Goal: Transaction & Acquisition: Purchase product/service

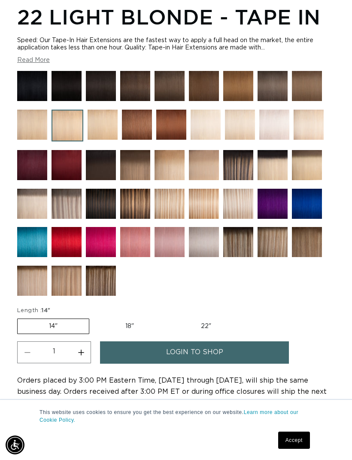
scroll to position [509, 0]
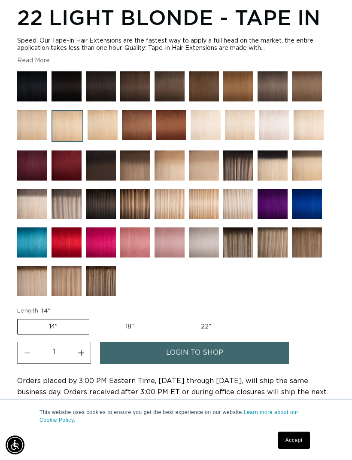
click at [214, 325] on label "22" Variant sold out or unavailable" at bounding box center [206, 326] width 73 height 15
click at [170, 318] on input "22" Variant sold out or unavailable" at bounding box center [170, 317] width 0 height 0
radio input "true"
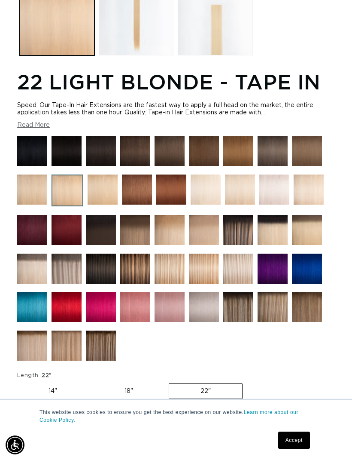
scroll to position [0, 307]
click at [38, 190] on img at bounding box center [32, 189] width 30 height 30
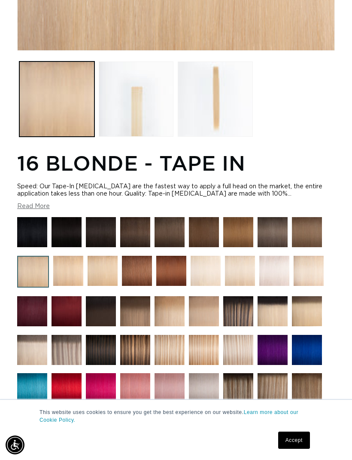
scroll to position [0, 614]
click at [319, 274] on img at bounding box center [309, 271] width 30 height 30
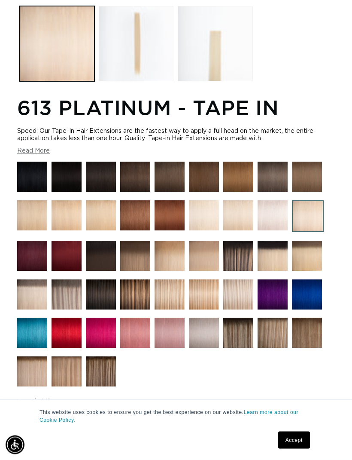
scroll to position [419, 0]
click at [105, 220] on img at bounding box center [101, 215] width 30 height 30
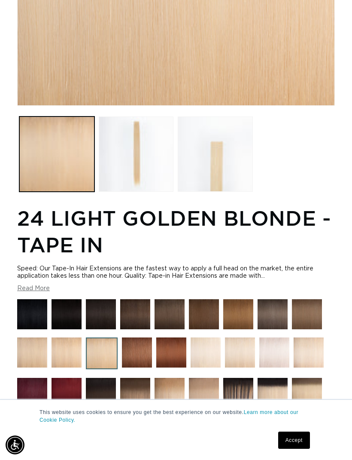
scroll to position [314, 0]
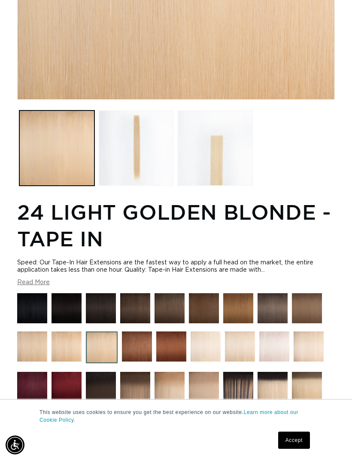
click at [79, 358] on img at bounding box center [67, 346] width 30 height 30
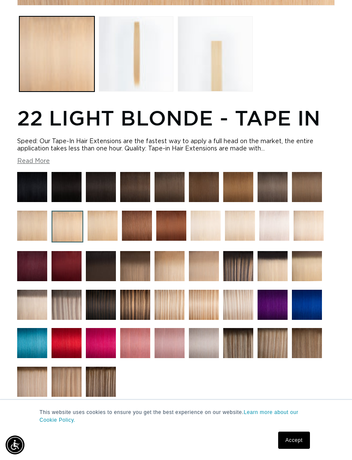
click at [178, 269] on img at bounding box center [170, 266] width 30 height 30
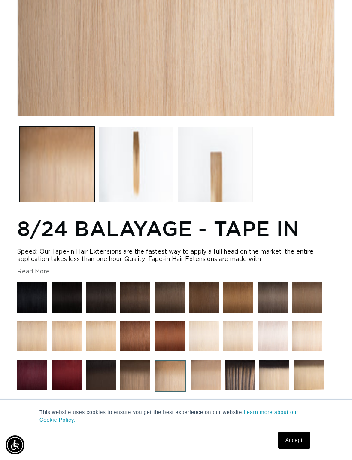
scroll to position [319, 0]
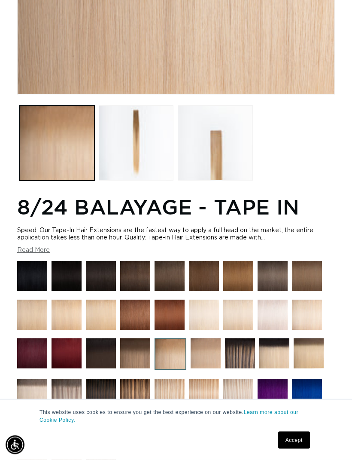
click at [202, 353] on img at bounding box center [206, 354] width 30 height 30
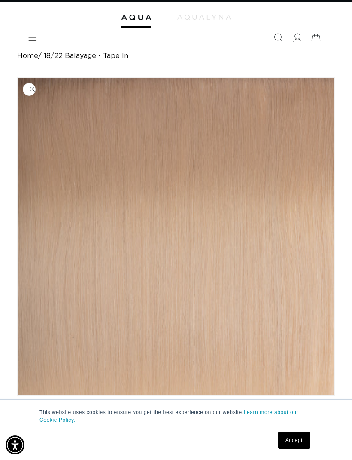
scroll to position [0, 307]
